Goal: Task Accomplishment & Management: Use online tool/utility

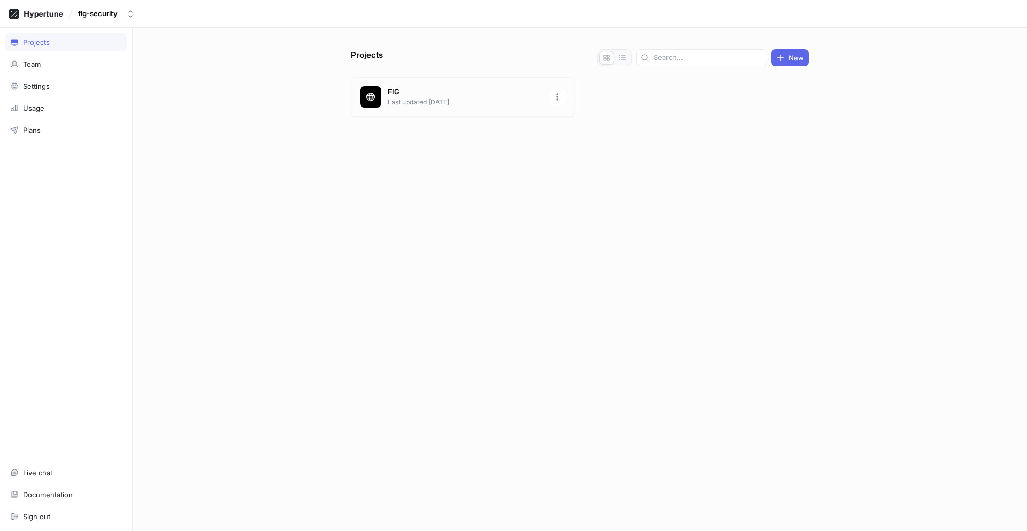
click at [454, 96] on p "FIG" at bounding box center [465, 92] width 155 height 11
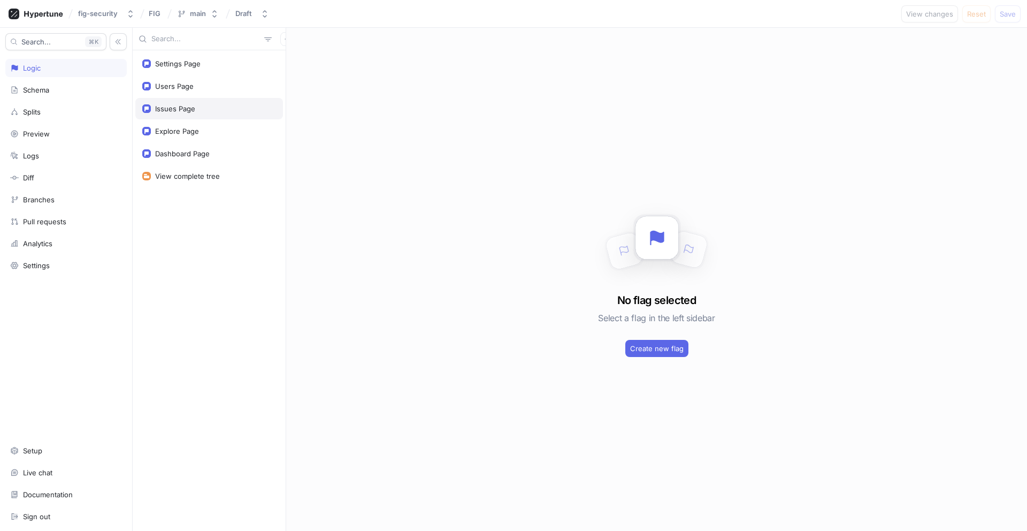
click at [211, 116] on div "Issues Page" at bounding box center [209, 108] width 148 height 21
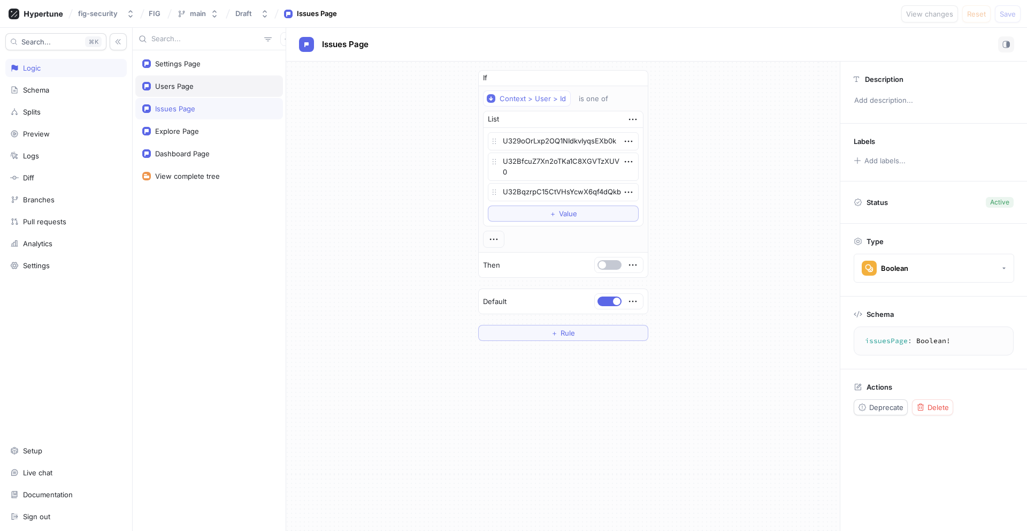
click at [208, 94] on div "Users Page" at bounding box center [209, 85] width 148 height 21
type textarea "x"
type textarea "usersPage: Boolean!"
click at [280, 45] on button "button" at bounding box center [287, 39] width 14 height 14
click at [286, 53] on div "Flag" at bounding box center [300, 60] width 63 height 18
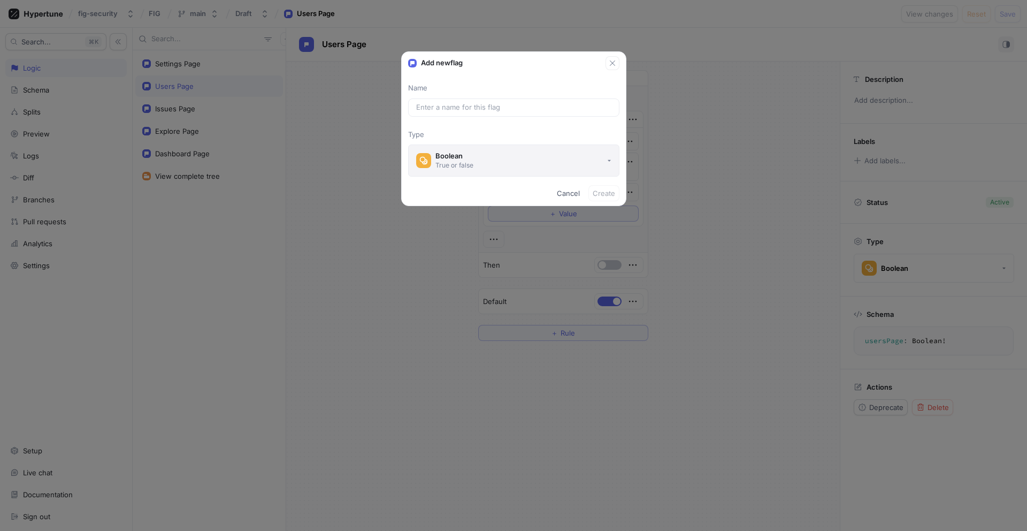
click at [448, 159] on div "Boolean" at bounding box center [454, 155] width 38 height 9
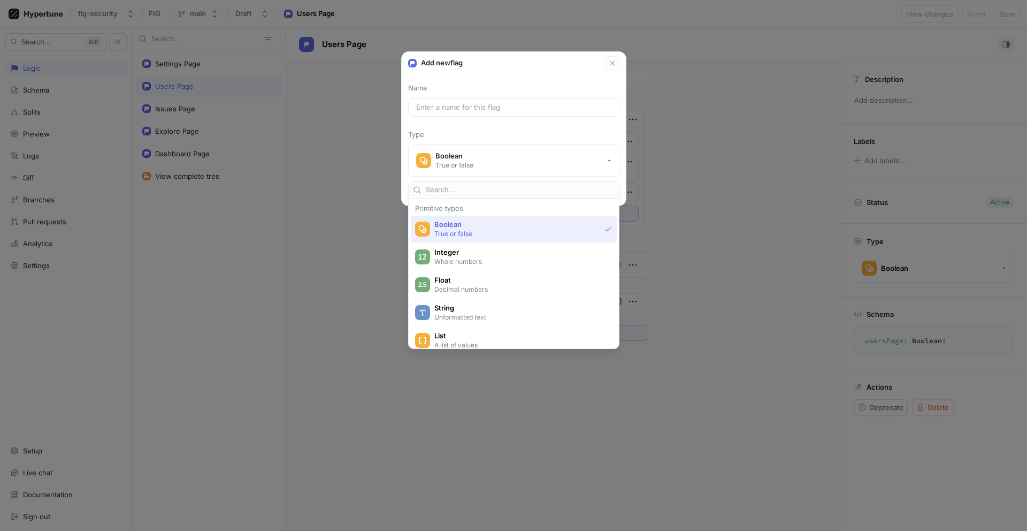
click at [379, 177] on div "Add new flag Name Type Boolean True or false Cancel Create" at bounding box center [513, 265] width 1027 height 531
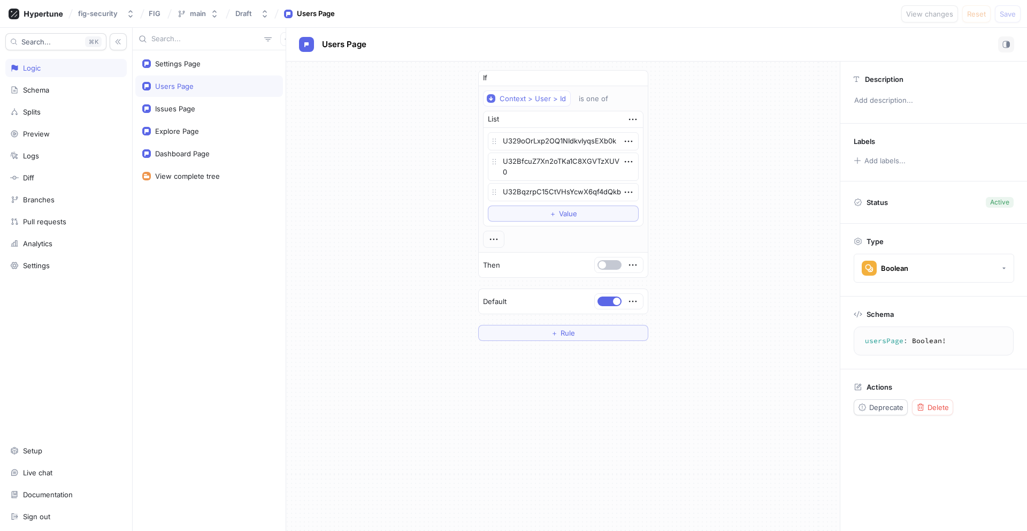
click at [49, 100] on div "Search... K Logic Schema Splits Preview Logs Diff Branches Pull requests Analyt…" at bounding box center [66, 279] width 133 height 503
click at [53, 96] on div "Schema" at bounding box center [65, 90] width 121 height 18
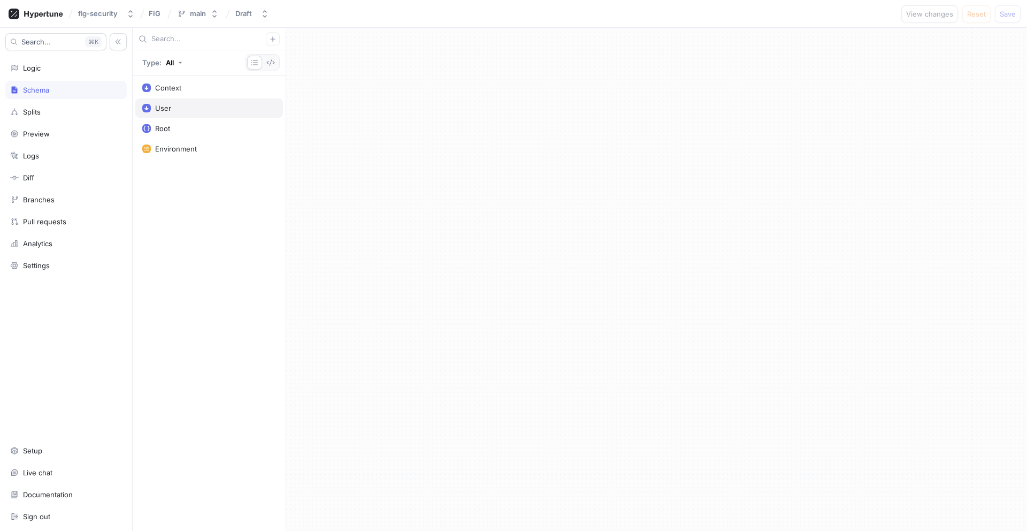
click at [190, 114] on div "User" at bounding box center [209, 107] width 148 height 19
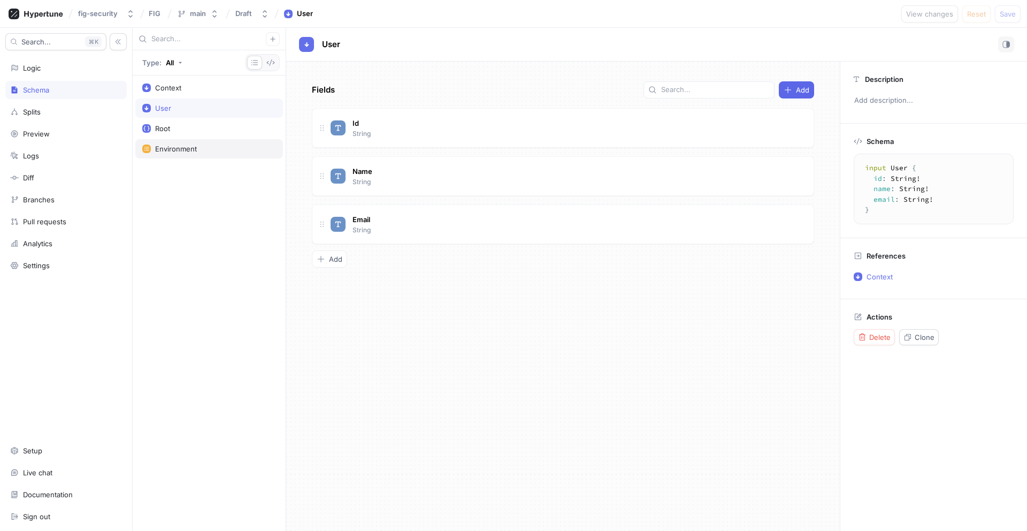
click at [188, 152] on div "Environment" at bounding box center [176, 148] width 42 height 9
type textarea "x"
type textarea "enum Environment { development, production, test }"
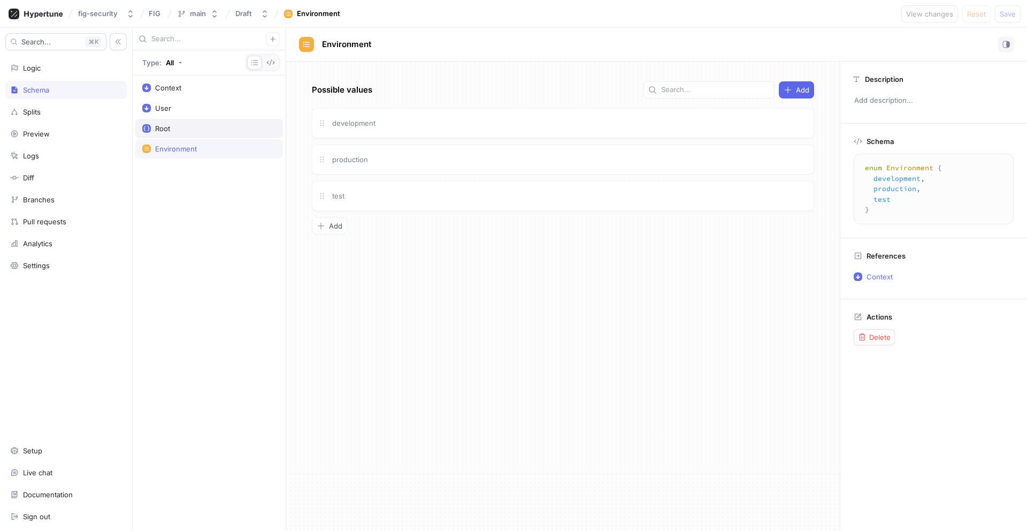
click at [187, 124] on div "Root" at bounding box center [209, 128] width 134 height 9
type textarea "x"
type textarea "type Root { settingsPage: Boolean! usersPage: Boolean! issuesPage: Boolean! exp…"
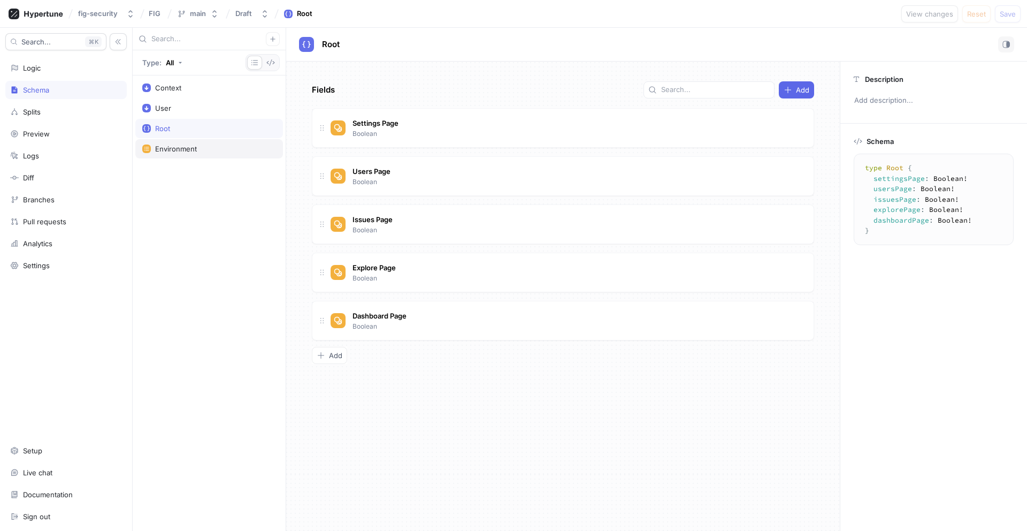
click at [183, 144] on div "Environment" at bounding box center [176, 148] width 42 height 9
type textarea "x"
type textarea "enum Environment { development, production, test }"
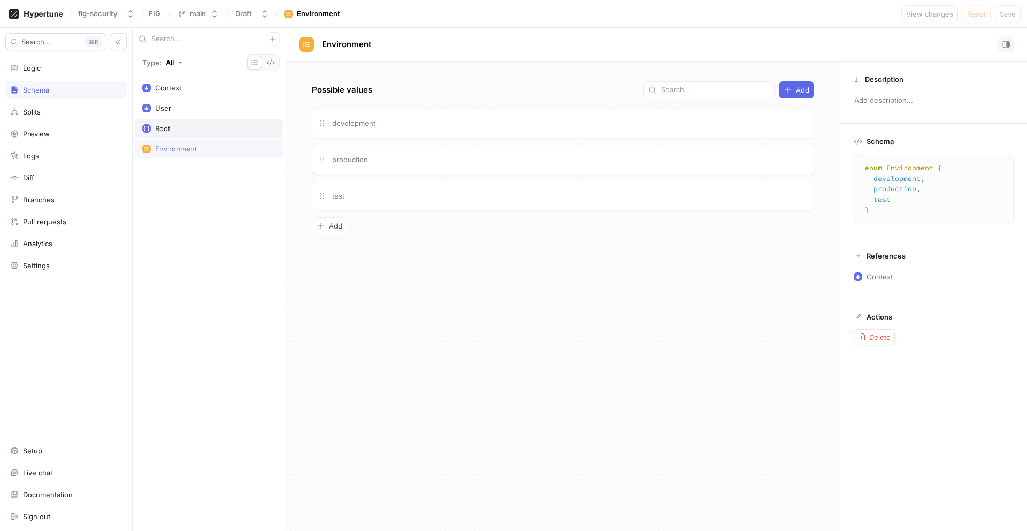
click at [159, 128] on div "Root" at bounding box center [162, 128] width 15 height 9
type textarea "x"
type textarea "type Root { settingsPage: Boolean! usersPage: Boolean! issuesPage: Boolean! exp…"
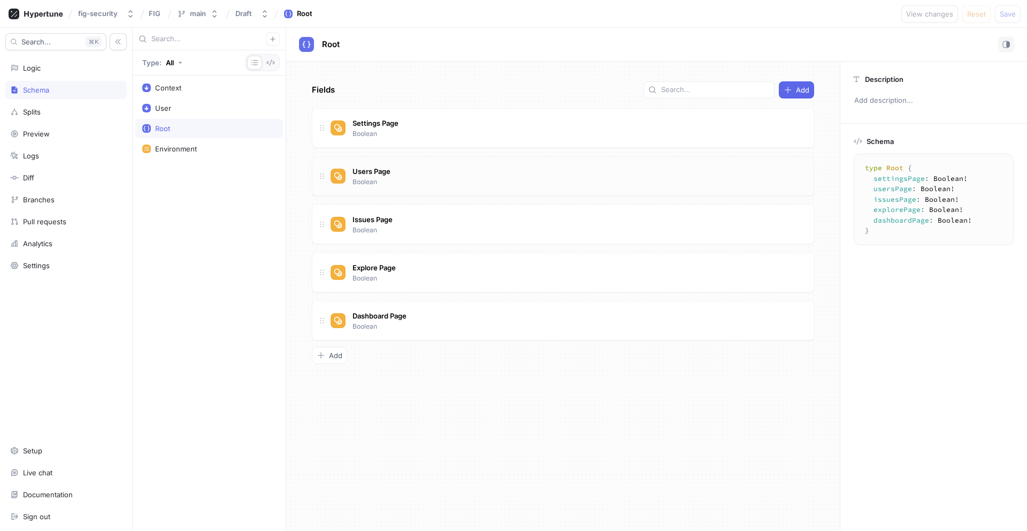
type textarea "x"
click at [471, 184] on div "Users Page Boolean" at bounding box center [568, 175] width 474 height 21
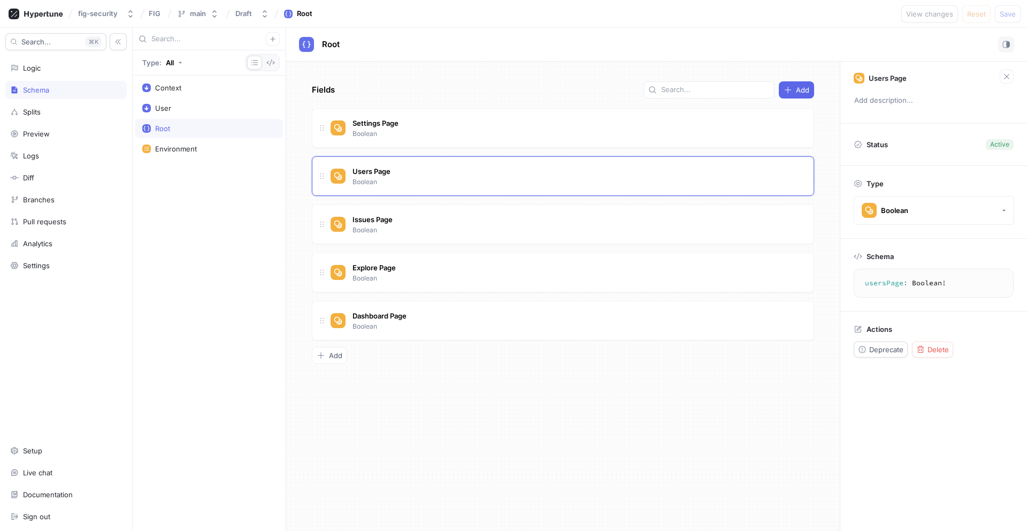
click at [182, 328] on div "Context User Root Environment" at bounding box center [209, 302] width 153 height 455
